Goal: Task Accomplishment & Management: Manage account settings

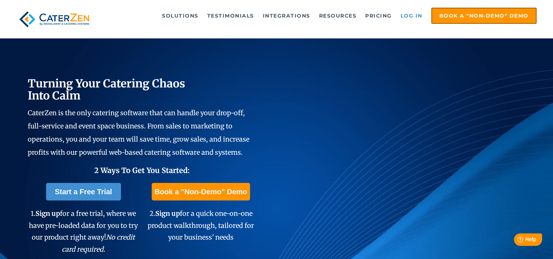
click at [411, 11] on link "Log in" at bounding box center [411, 15] width 29 height 15
click at [418, 18] on link "Log in" at bounding box center [411, 15] width 29 height 15
click at [409, 18] on link "Log in" at bounding box center [411, 15] width 29 height 15
click at [407, 12] on link "Log in" at bounding box center [411, 15] width 29 height 15
